Goal: Transaction & Acquisition: Purchase product/service

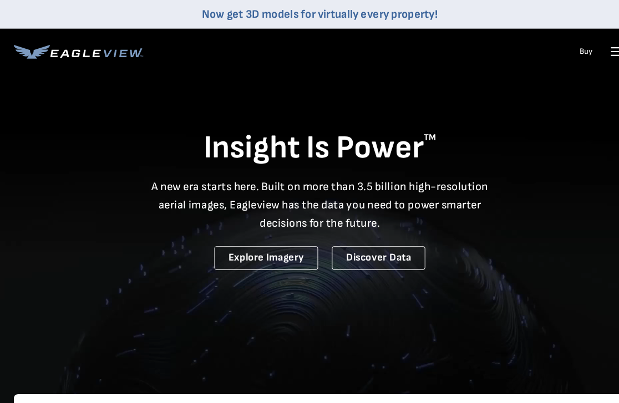
scroll to position [2, 0]
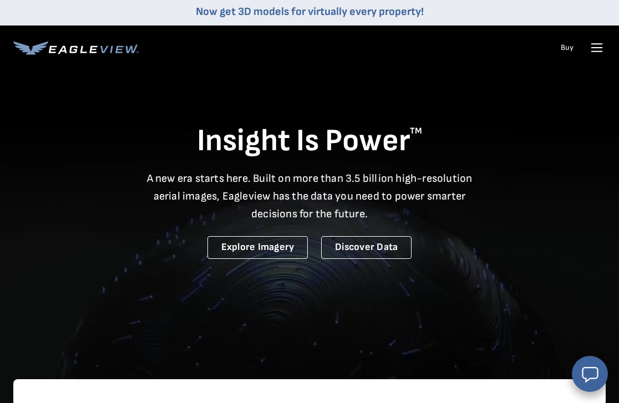
click at [597, 44] on icon at bounding box center [596, 44] width 11 height 0
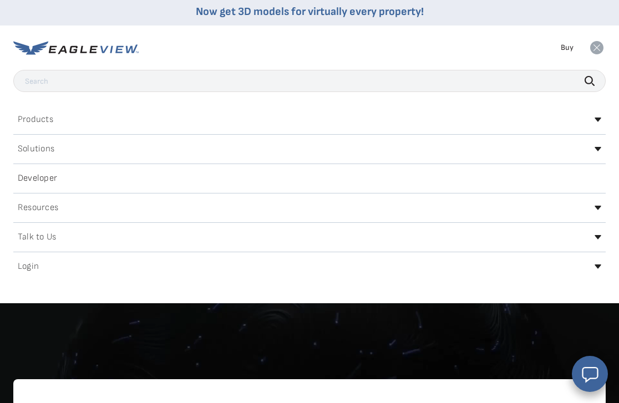
click at [29, 264] on h2 "Login" at bounding box center [28, 266] width 21 height 9
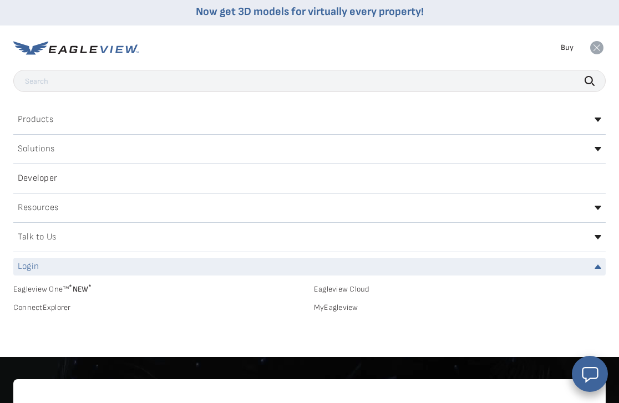
click at [336, 305] on link "MyEagleview" at bounding box center [460, 308] width 292 height 10
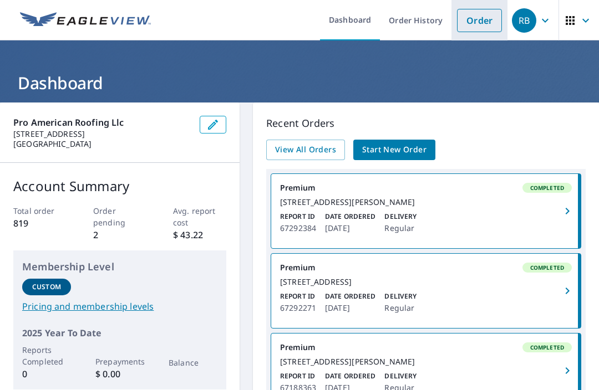
click at [473, 29] on link "Order" at bounding box center [479, 20] width 45 height 23
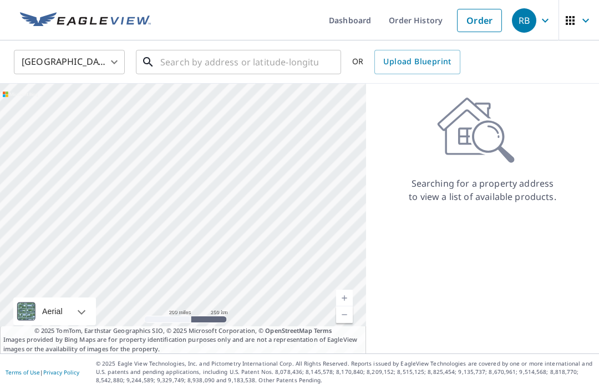
click at [264, 67] on input "text" at bounding box center [239, 62] width 158 height 31
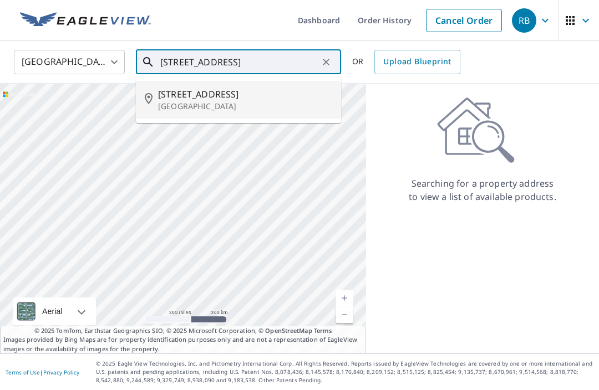
click at [221, 106] on p "Fort Worth, TX 76140" at bounding box center [245, 106] width 174 height 11
type input "1505 Castle Ridge Rd Fort Worth, TX 76140"
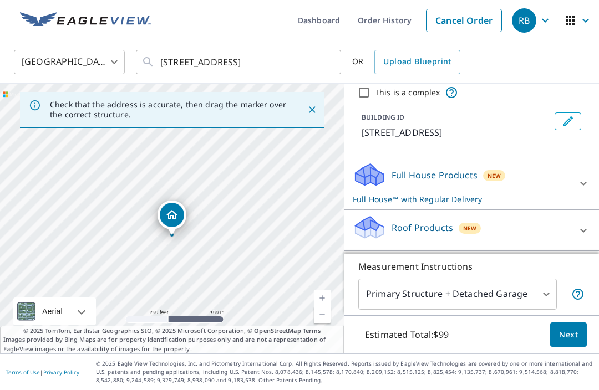
scroll to position [45, 0]
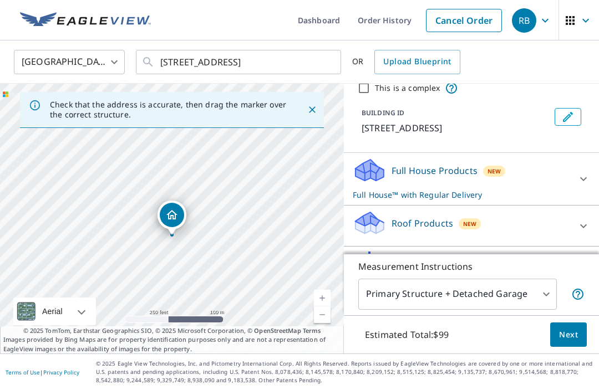
click at [578, 223] on icon at bounding box center [582, 225] width 13 height 13
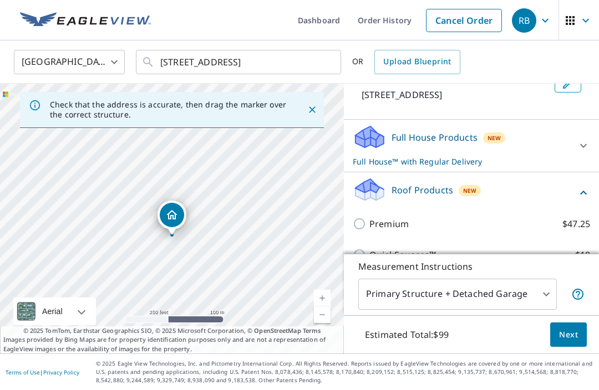
scroll to position [88, 0]
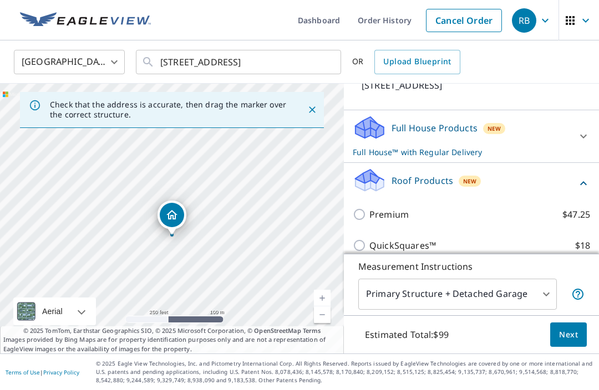
click at [493, 214] on label "Premium $47.25" at bounding box center [479, 214] width 221 height 13
click at [369, 214] on input "Premium $47.25" at bounding box center [361, 214] width 17 height 13
checkbox input "true"
checkbox input "false"
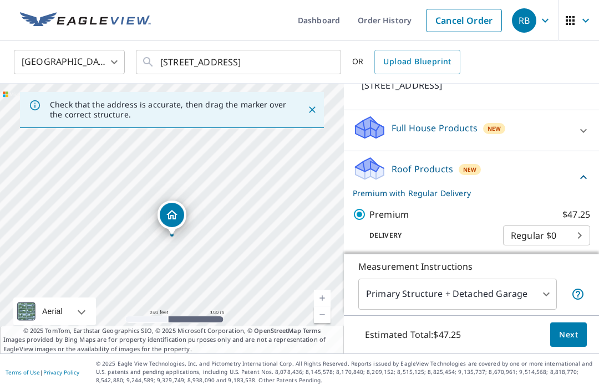
click at [570, 342] on span "Next" at bounding box center [568, 335] width 19 height 14
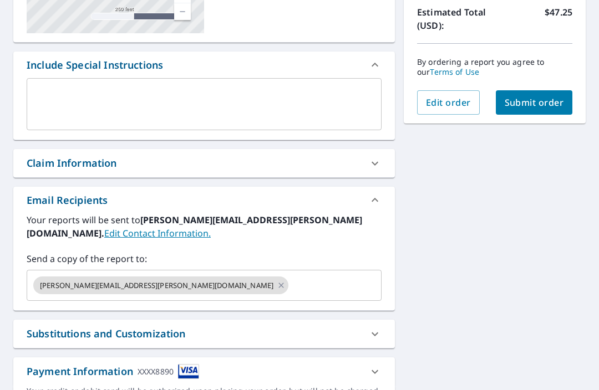
scroll to position [254, 0]
click at [277, 283] on icon at bounding box center [281, 285] width 9 height 12
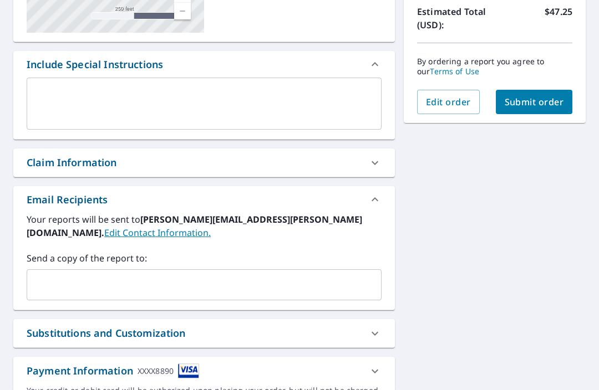
click at [241, 271] on div "​" at bounding box center [204, 284] width 355 height 31
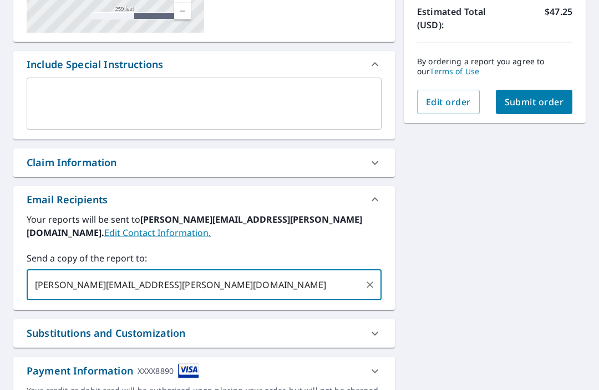
type input "Edgar.ruelas@proamericanroofing.com"
click at [465, 283] on div "1505 Castle Ridge Rd Fort Worth, TX 76140 Aerial Road A standard road map Aeria…" at bounding box center [299, 143] width 599 height 588
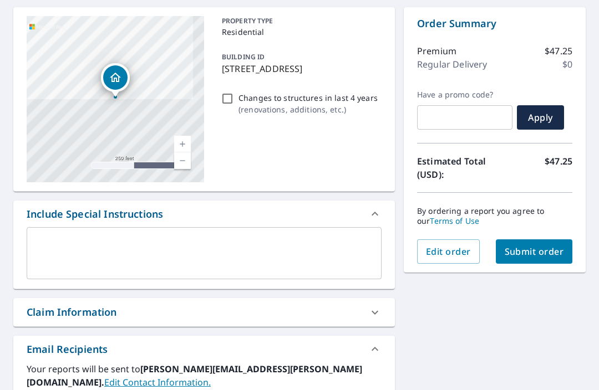
scroll to position [94, 0]
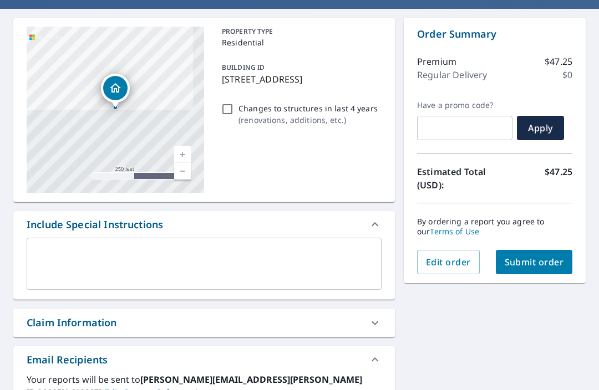
click at [551, 263] on span "Submit order" at bounding box center [533, 262] width 59 height 12
